Goal: Task Accomplishment & Management: Complete application form

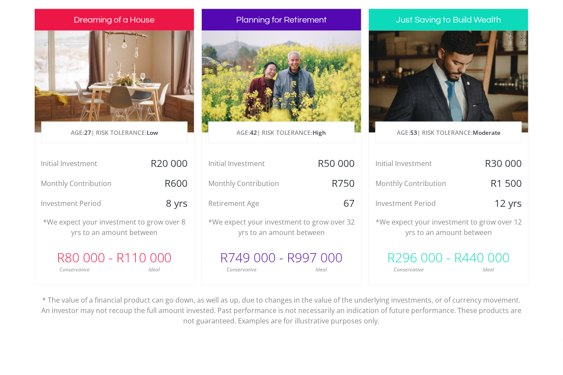
scroll to position [362, 0]
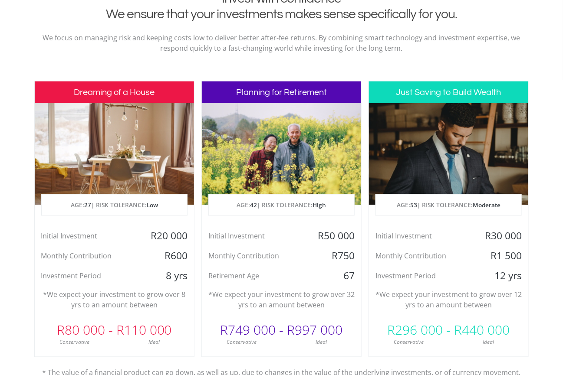
click at [451, 90] on h3 "Just Saving to Build Wealth" at bounding box center [448, 93] width 159 height 22
click at [439, 205] on p "AGE: 53 | RISK TOLERANCE: Moderate" at bounding box center [448, 206] width 145 height 22
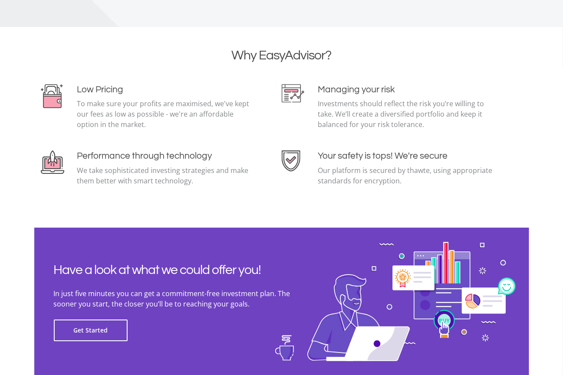
scroll to position [1880, 0]
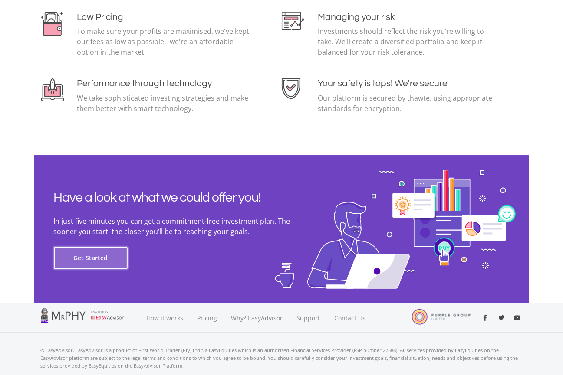
click at [82, 253] on button "Get Started" at bounding box center [91, 258] width 74 height 22
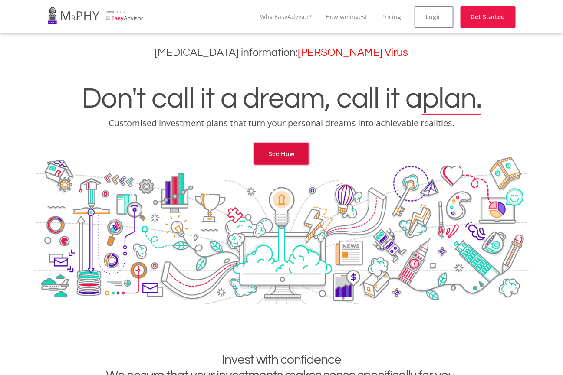
click at [284, 149] on link "See How" at bounding box center [281, 154] width 54 height 22
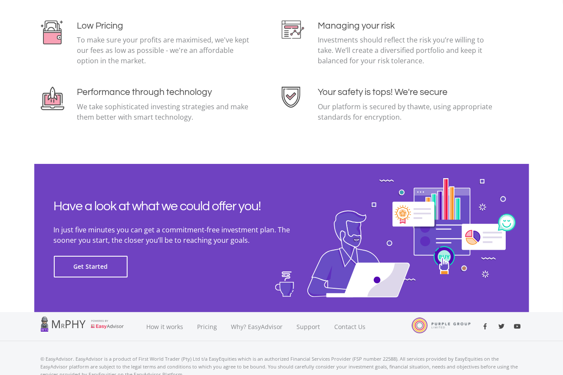
scroll to position [1907, 0]
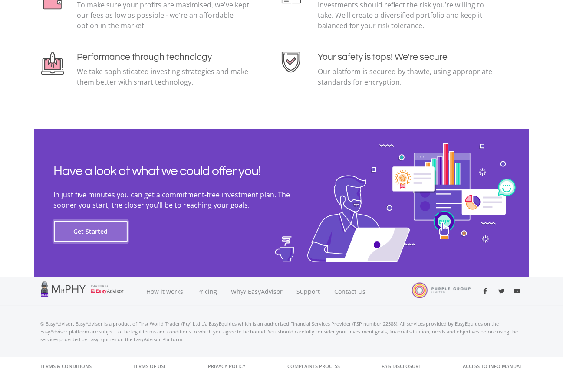
click at [74, 232] on button "Get Started" at bounding box center [91, 232] width 74 height 22
